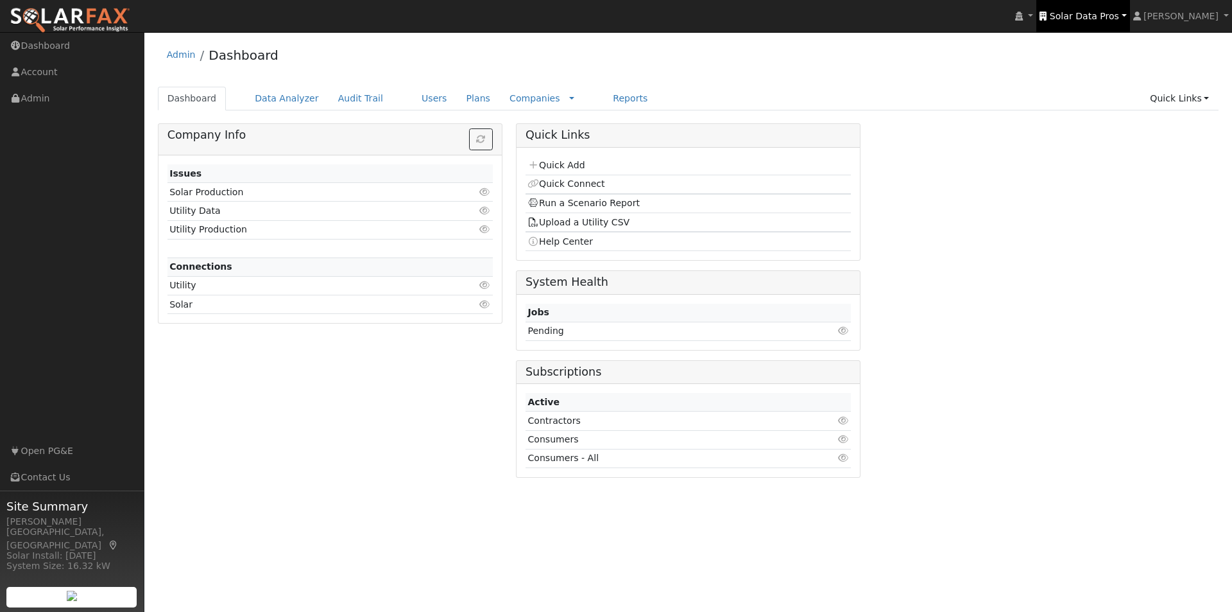
click at [1103, 9] on link "Solar Data Pros" at bounding box center [1083, 16] width 93 height 32
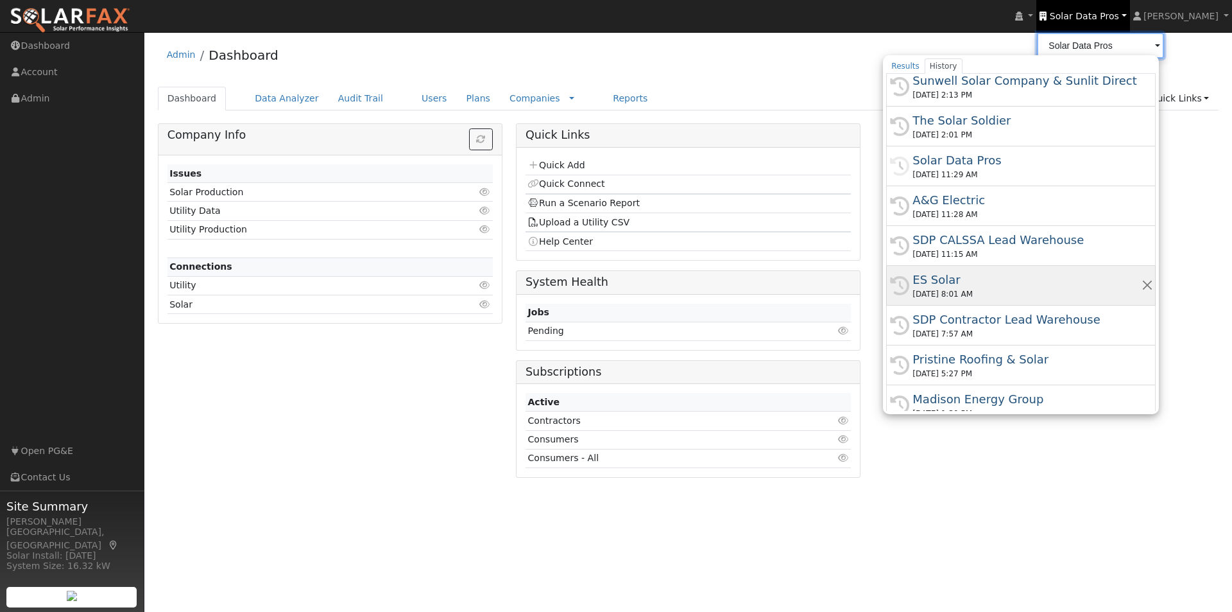
scroll to position [193, 0]
click at [949, 275] on div "ES Solar" at bounding box center [1027, 278] width 229 height 17
type input "ES Solar"
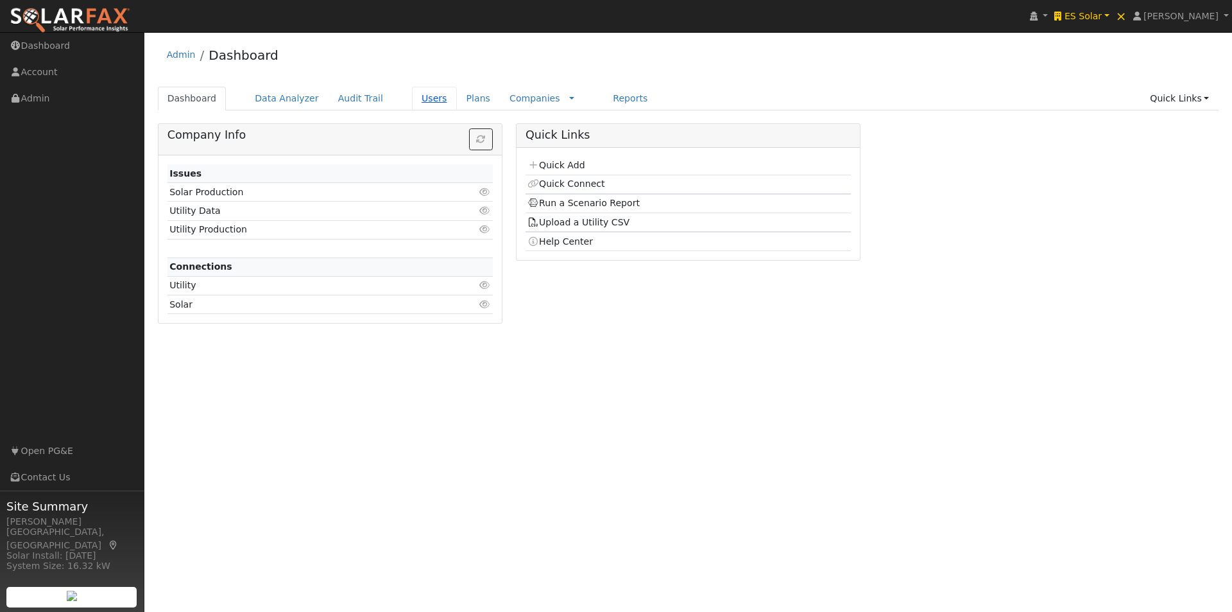
drag, startPoint x: 407, startPoint y: 99, endPoint x: 575, endPoint y: 94, distance: 167.6
click at [412, 99] on link "Users" at bounding box center [434, 99] width 45 height 24
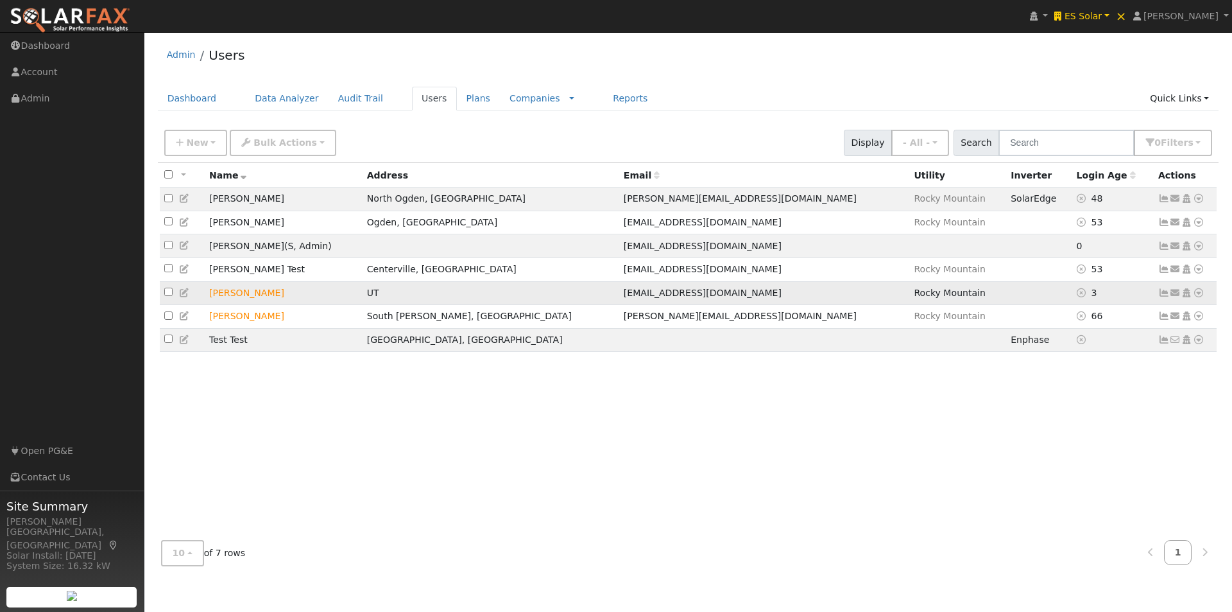
click at [350, 298] on td "[PERSON_NAME]" at bounding box center [284, 293] width 158 height 24
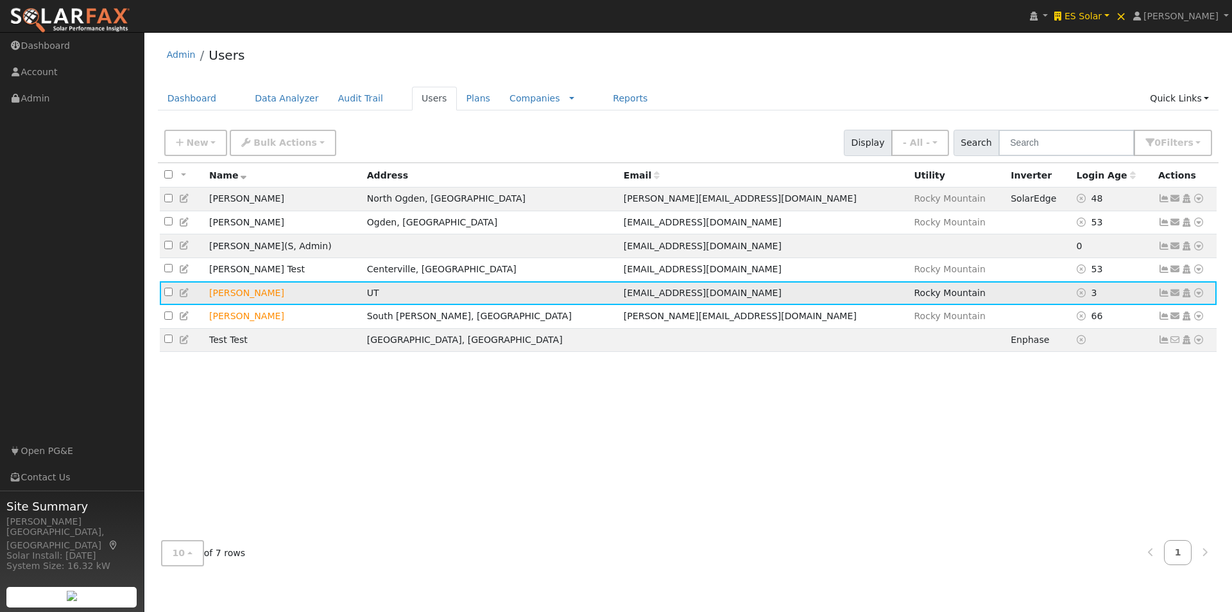
click at [1165, 297] on icon at bounding box center [1165, 292] width 12 height 9
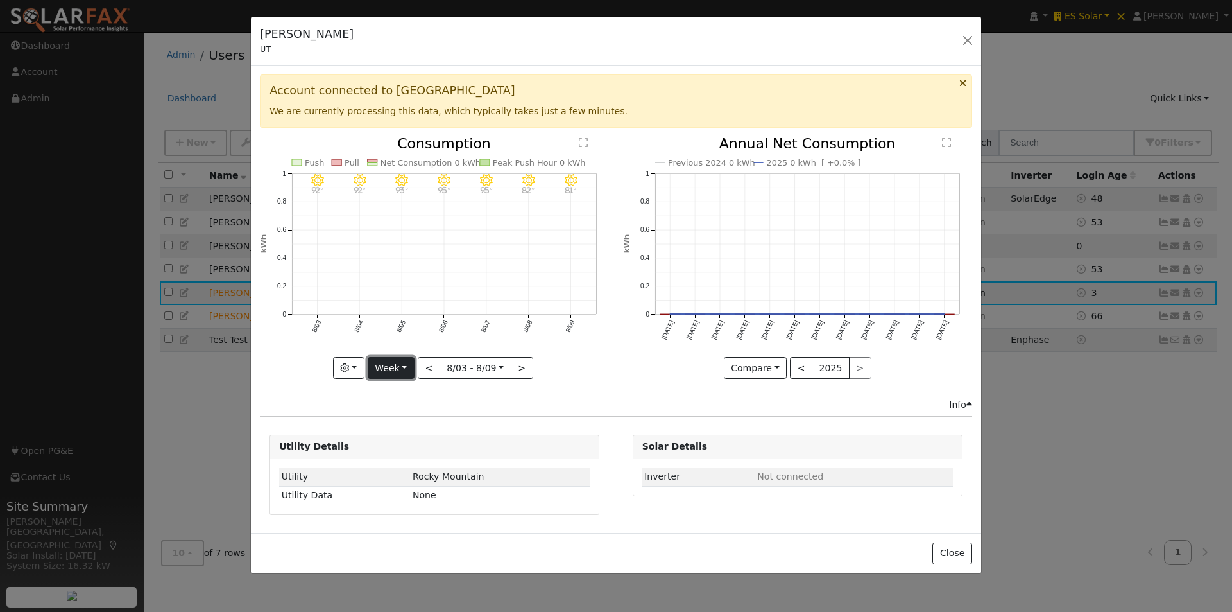
click at [405, 368] on button "Week" at bounding box center [391, 368] width 47 height 22
click at [388, 445] on link "Year" at bounding box center [412, 449] width 89 height 18
type input "2024-08-01"
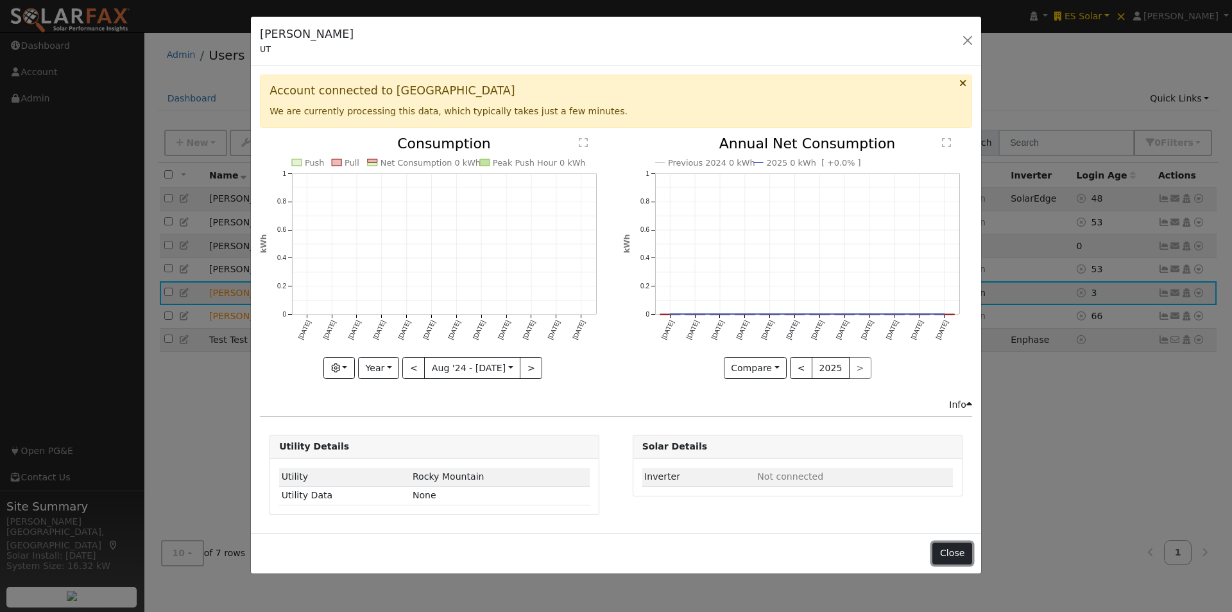
click at [955, 553] on button "Close" at bounding box center [952, 553] width 39 height 22
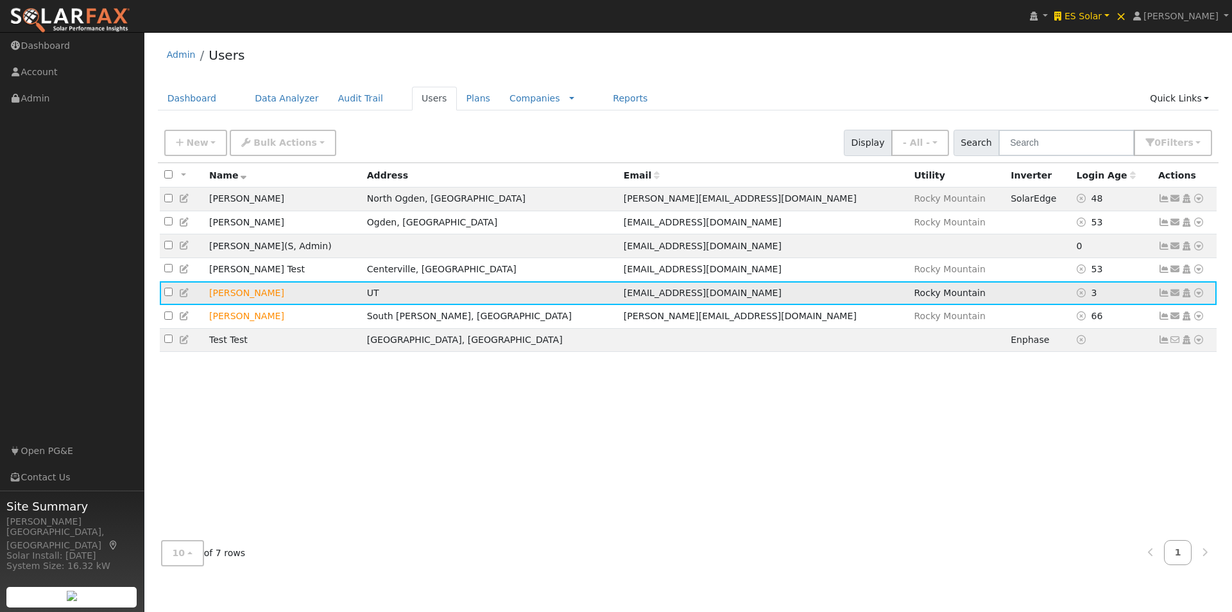
click at [1200, 297] on icon at bounding box center [1199, 292] width 12 height 9
click at [1161, 318] on link "Data Analyzer" at bounding box center [1157, 315] width 93 height 18
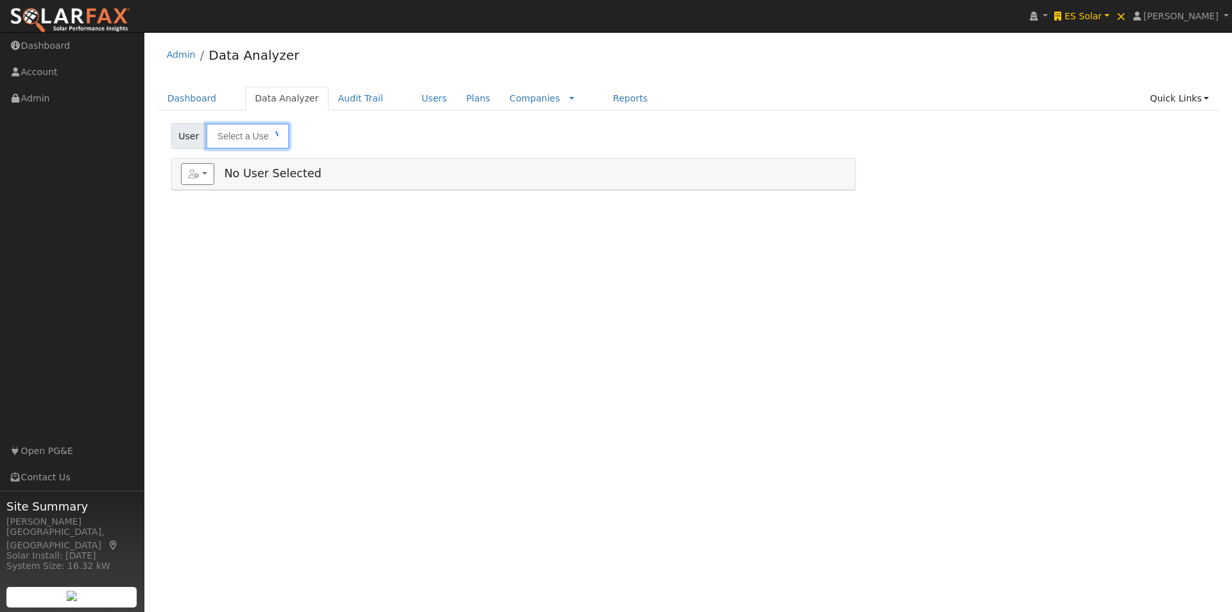
type input "[PERSON_NAME]"
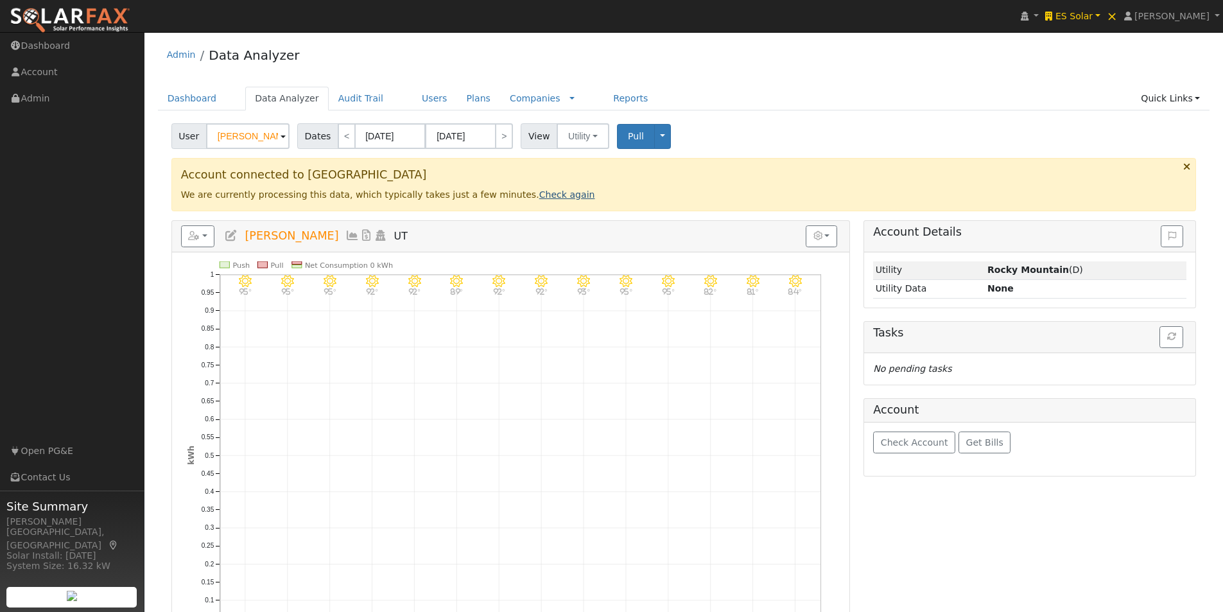
click at [539, 195] on link "Check again" at bounding box center [567, 194] width 56 height 10
click at [905, 443] on span "Check Account" at bounding box center [914, 442] width 67 height 10
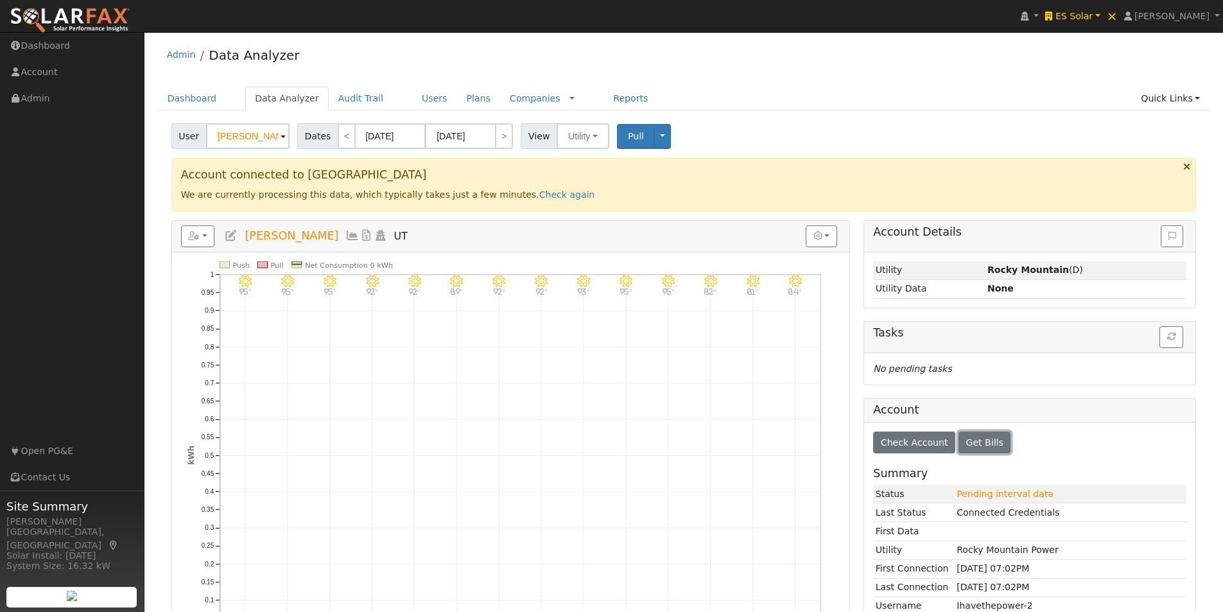
drag, startPoint x: 985, startPoint y: 440, endPoint x: 1021, endPoint y: 441, distance: 35.3
click at [989, 441] on span "Get Bills" at bounding box center [984, 442] width 37 height 10
